Goal: Browse casually

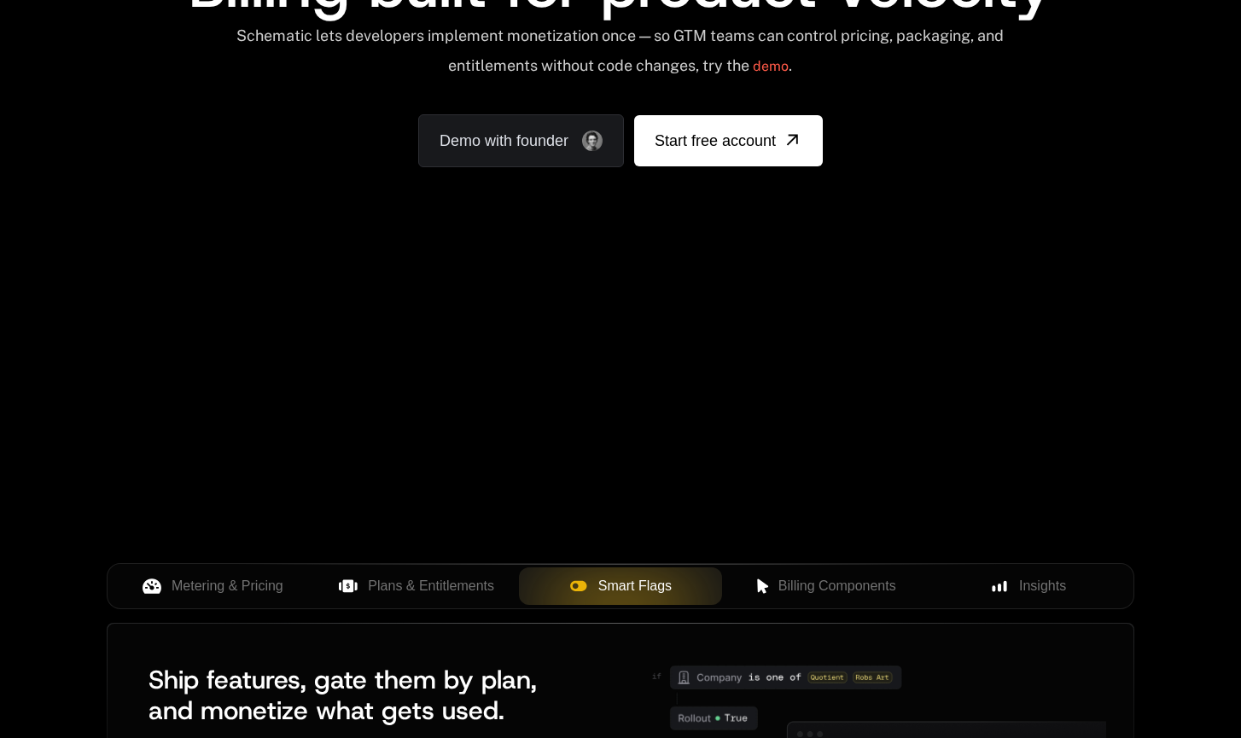
scroll to position [220, 0]
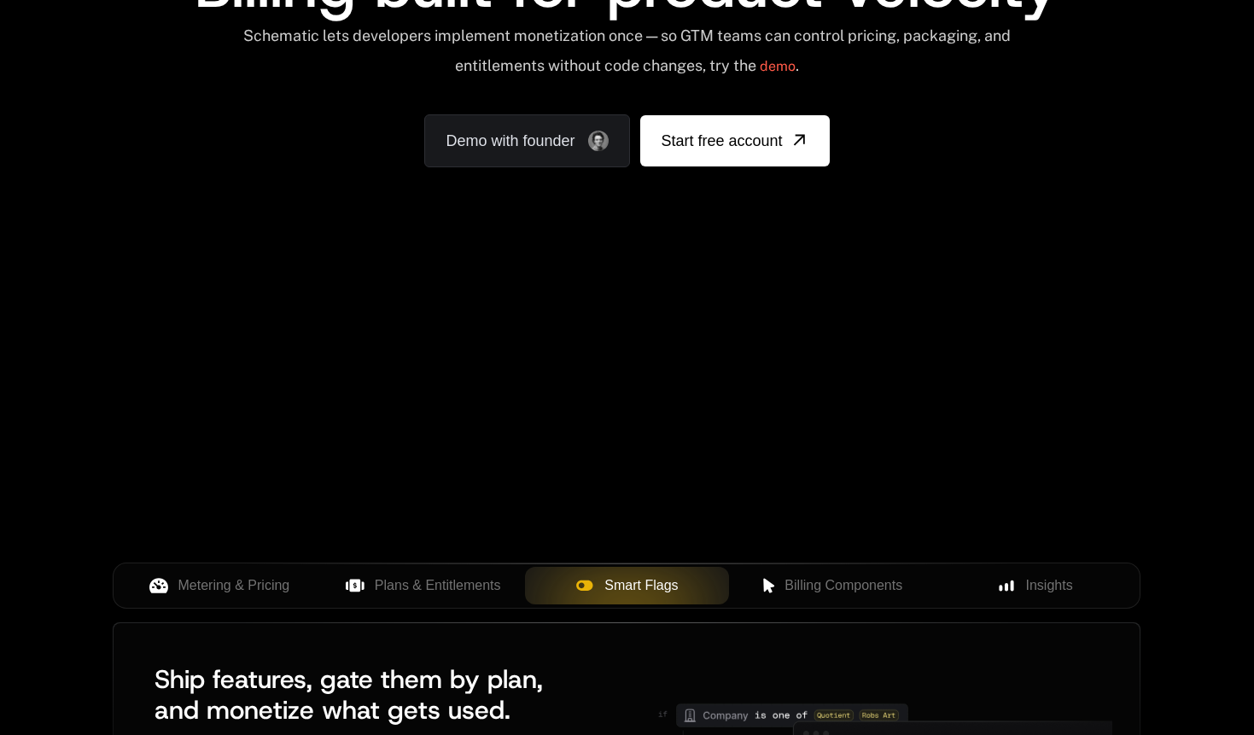
scroll to position [220, 0]
